Goal: Task Accomplishment & Management: Manage account settings

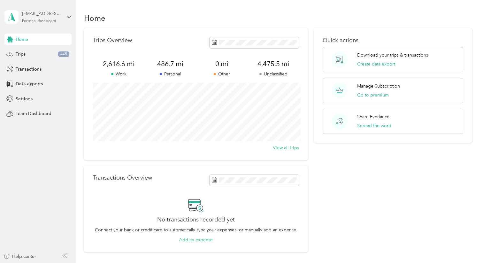
click at [27, 20] on div "Personal dashboard" at bounding box center [39, 21] width 34 height 4
click at [229, 21] on div "Home" at bounding box center [278, 17] width 388 height 13
click at [24, 54] on span "Trips" at bounding box center [21, 54] width 10 height 7
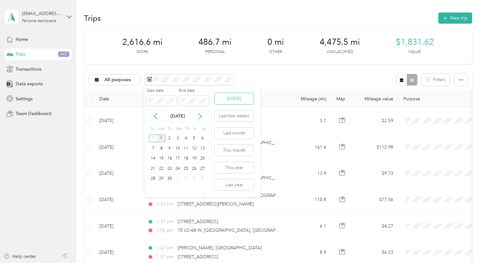
click at [232, 99] on button "[DATE]" at bounding box center [234, 98] width 39 height 11
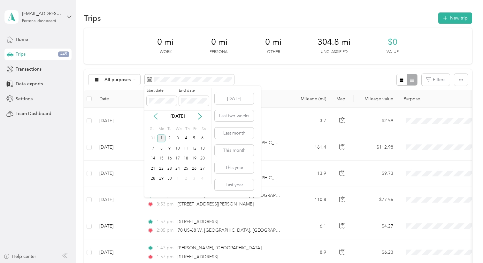
click at [155, 117] on icon at bounding box center [155, 116] width 3 height 6
click at [164, 151] on div "4" at bounding box center [161, 148] width 8 height 8
click at [159, 161] on div "11" at bounding box center [161, 159] width 8 height 8
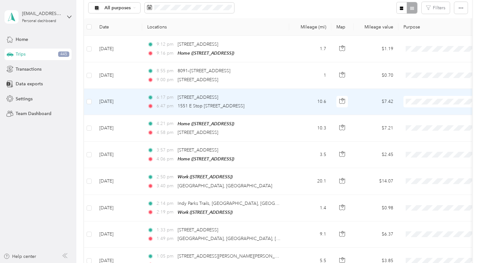
scroll to position [71, 0]
